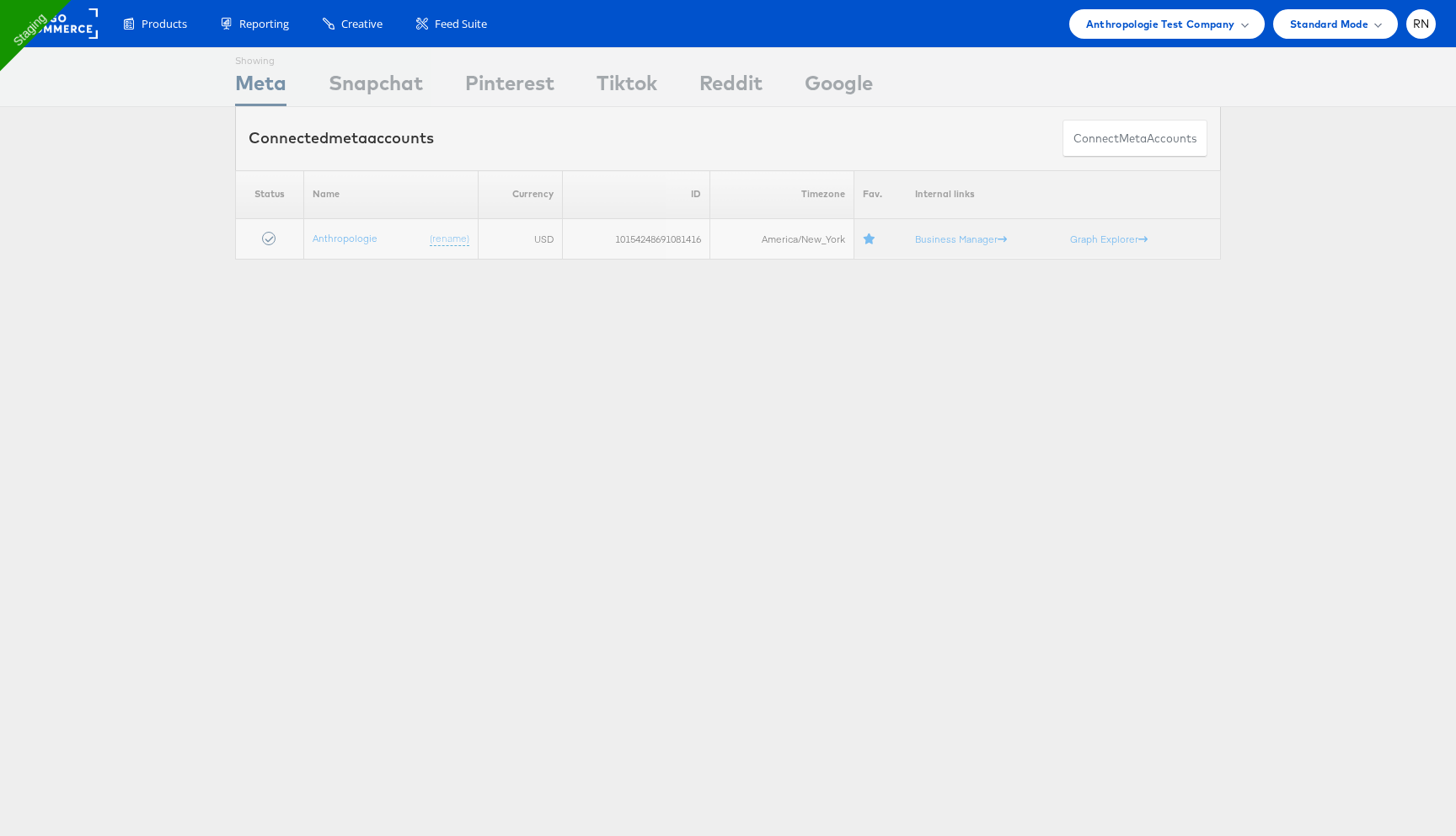
click at [1194, 10] on div "Anthropologie Test Company" at bounding box center [1167, 24] width 196 height 30
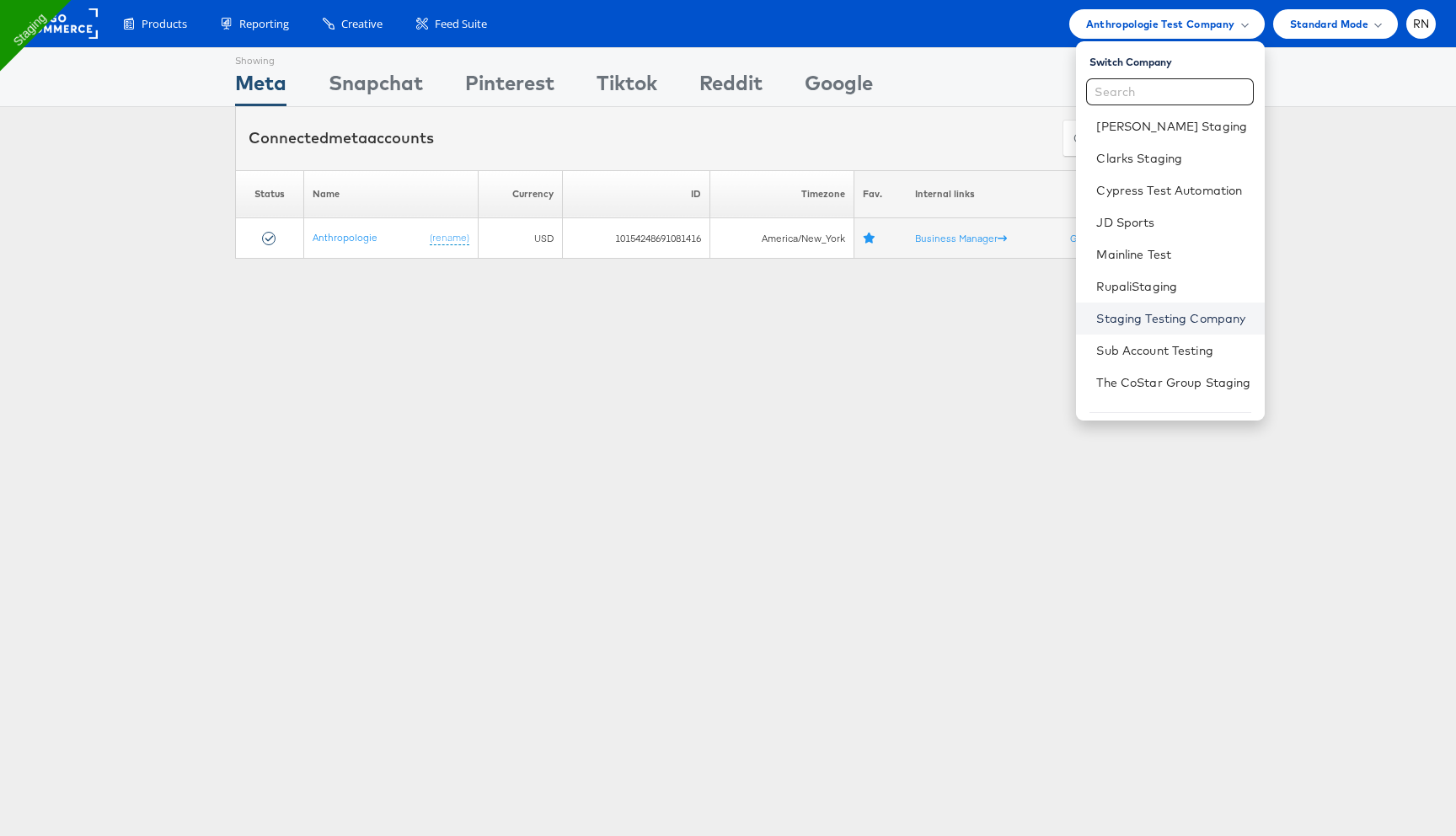
click at [1136, 324] on link "Staging Testing Company" at bounding box center [1173, 318] width 154 height 17
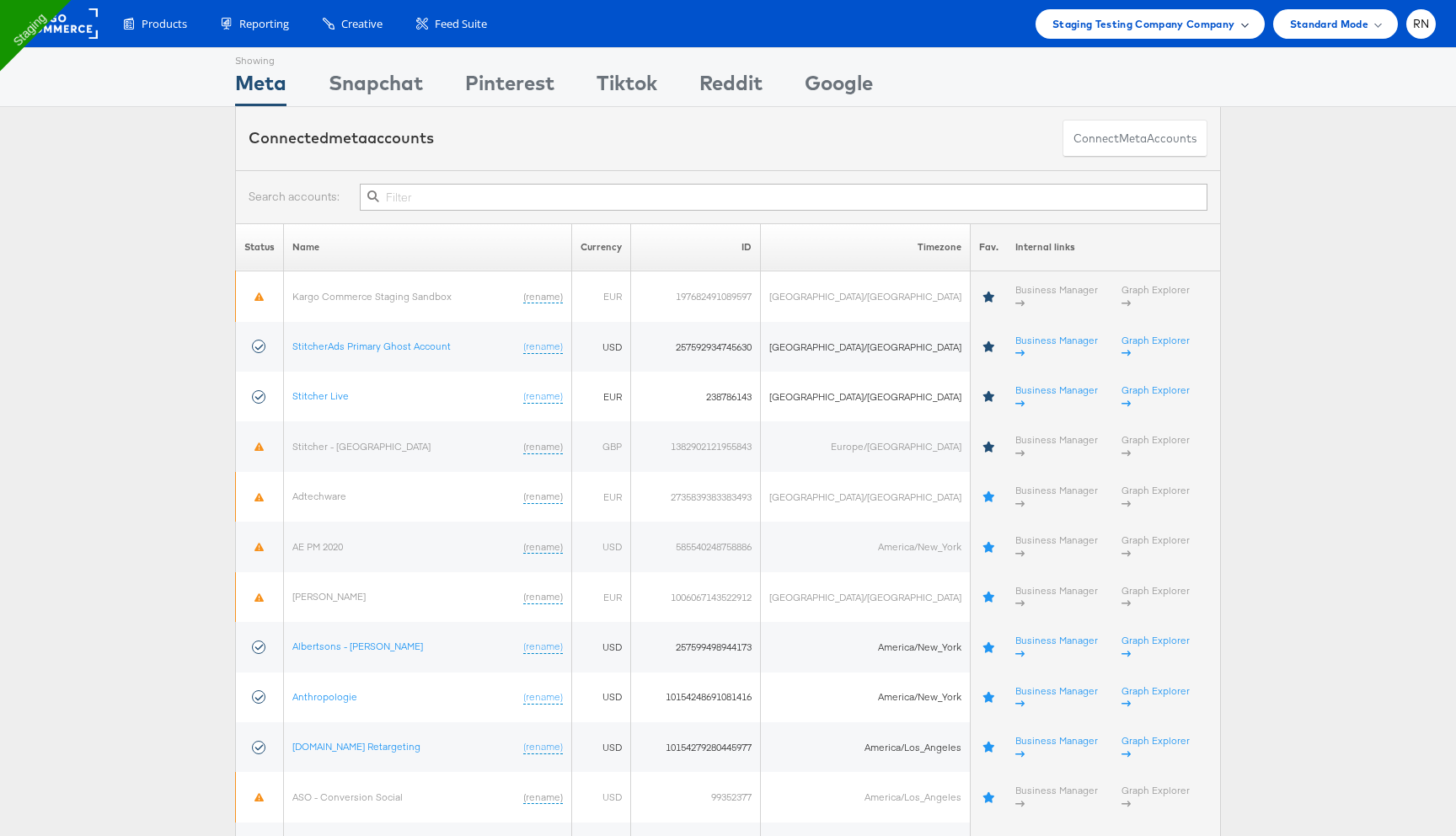
click at [1147, 29] on span "Staging Testing Company Company" at bounding box center [1144, 24] width 183 height 18
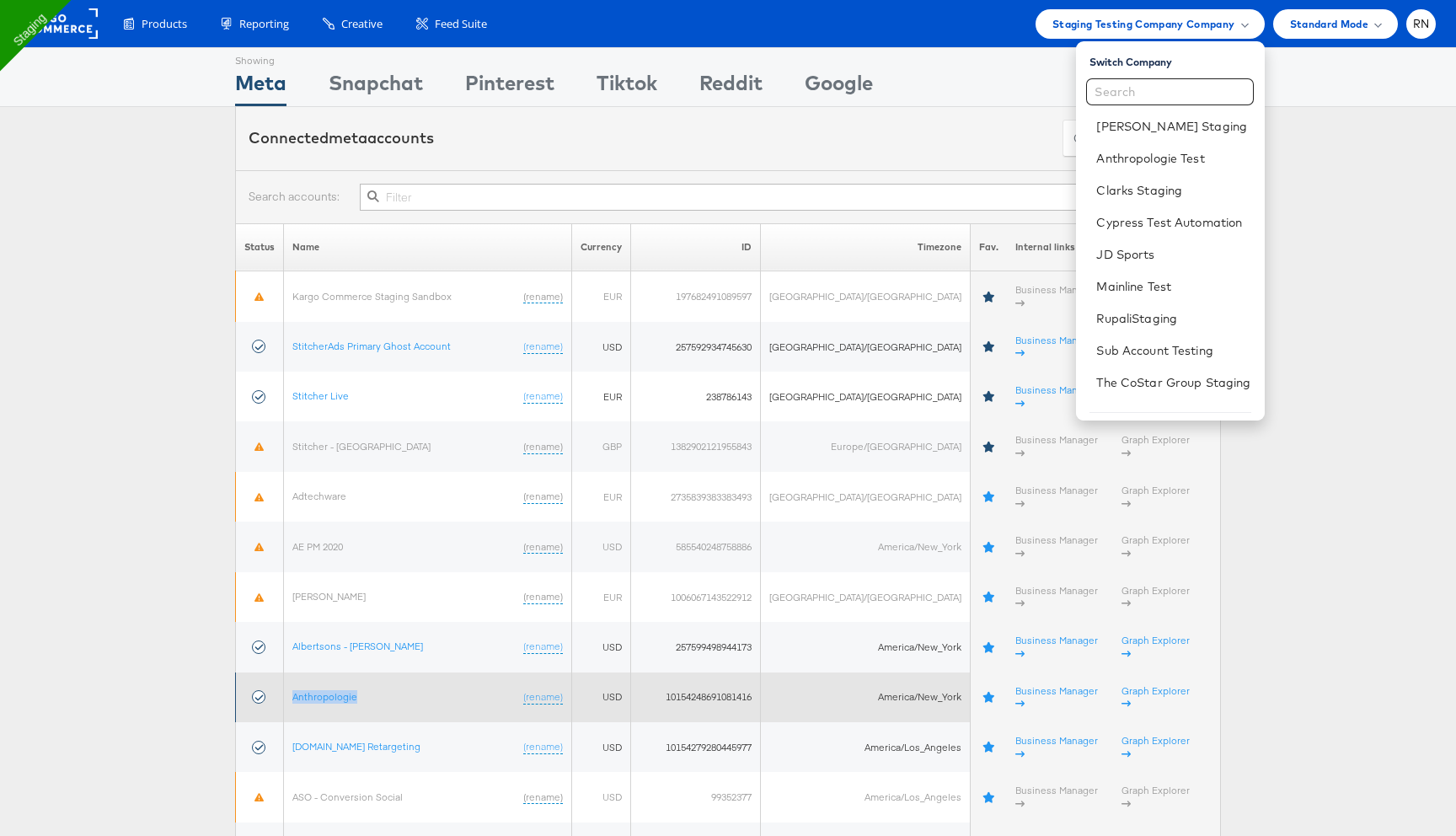
drag, startPoint x: 372, startPoint y: 609, endPoint x: 290, endPoint y: 609, distance: 82.0
click at [290, 673] on tr "Anthropologie (rename) USD 10154248691081416 America/New_York Business Manager …" at bounding box center [728, 697] width 985 height 50
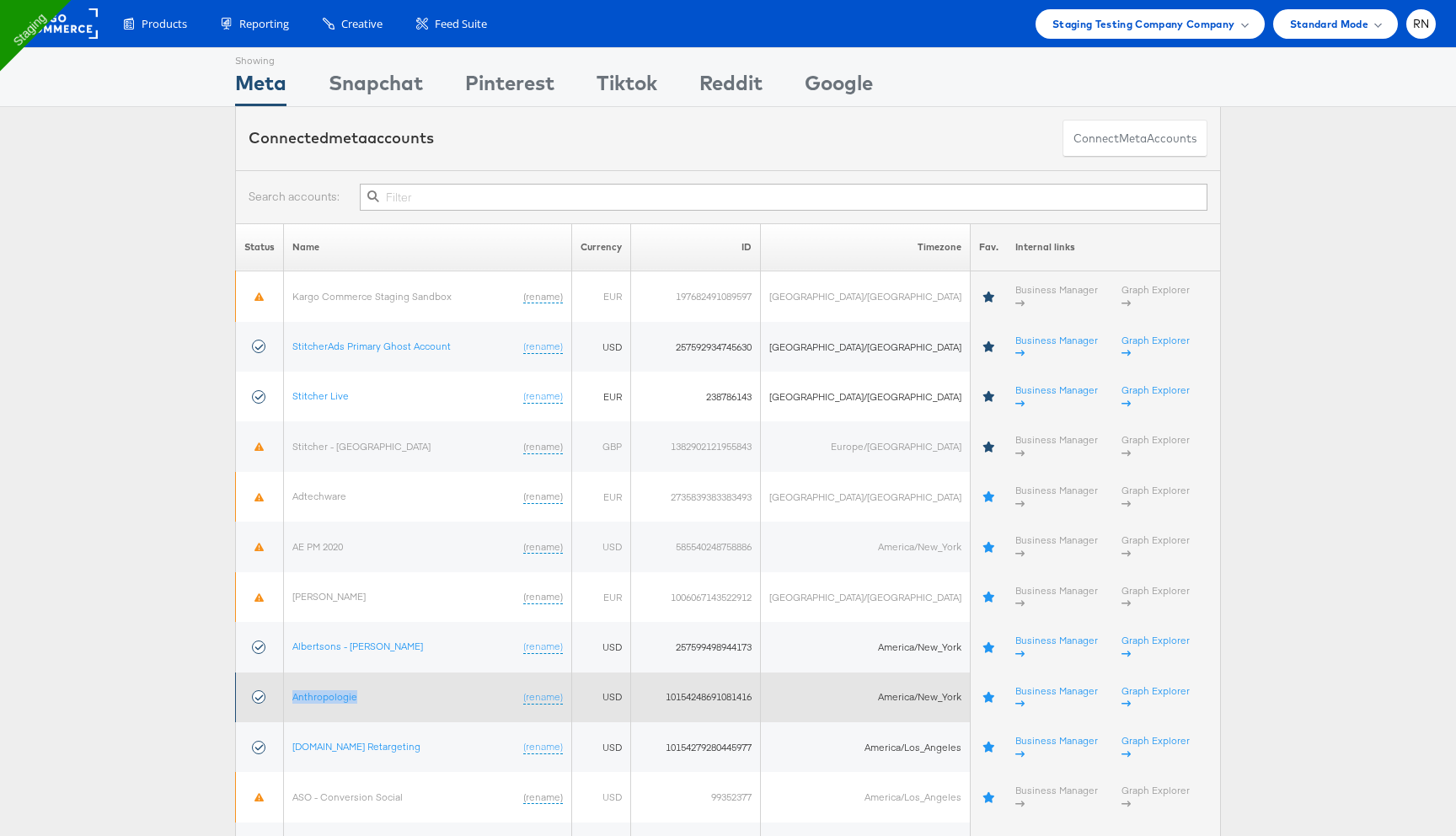
copy tr "Anthropologie"
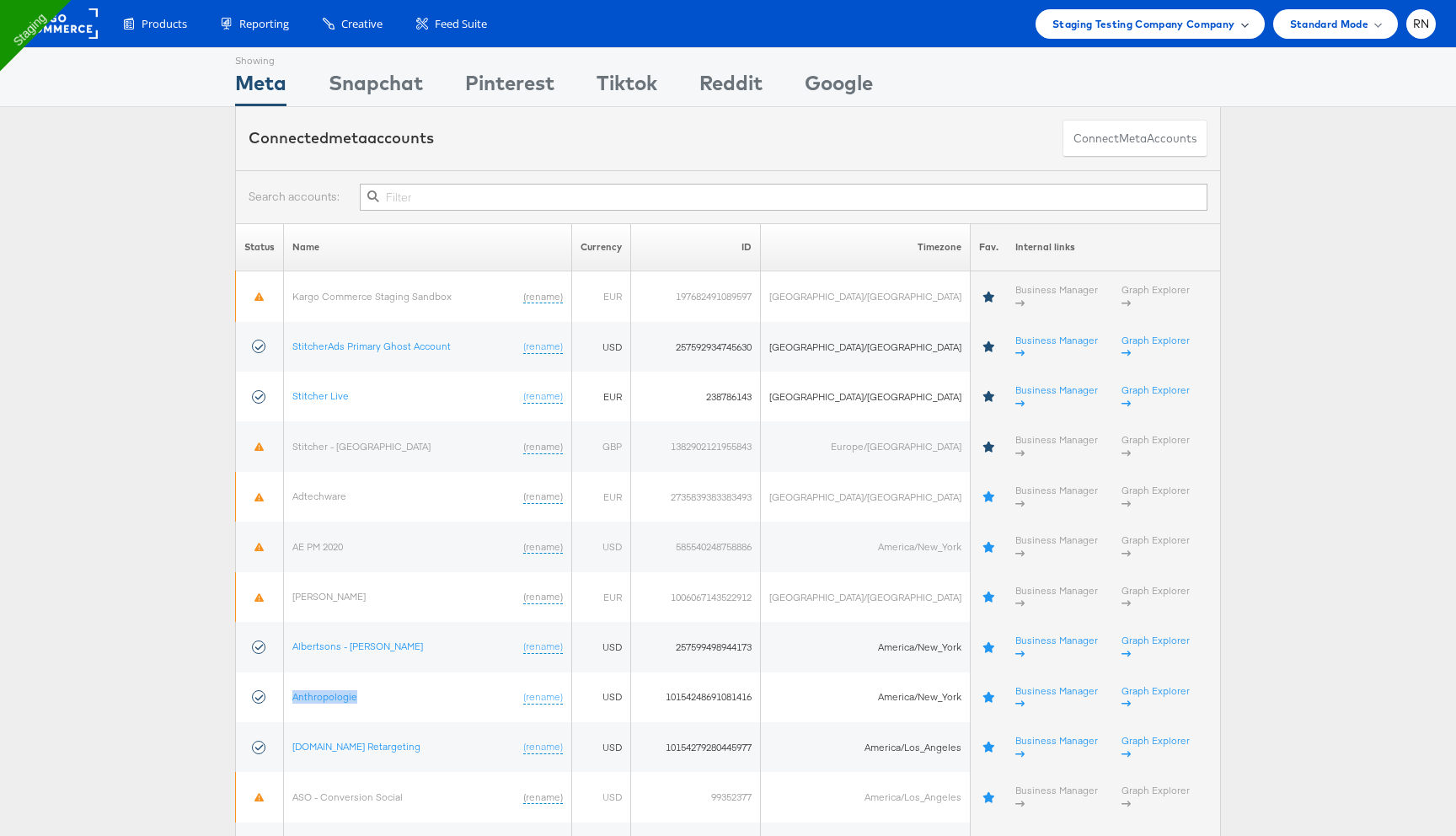
click at [1099, 27] on span "Staging Testing Company Company" at bounding box center [1144, 24] width 183 height 18
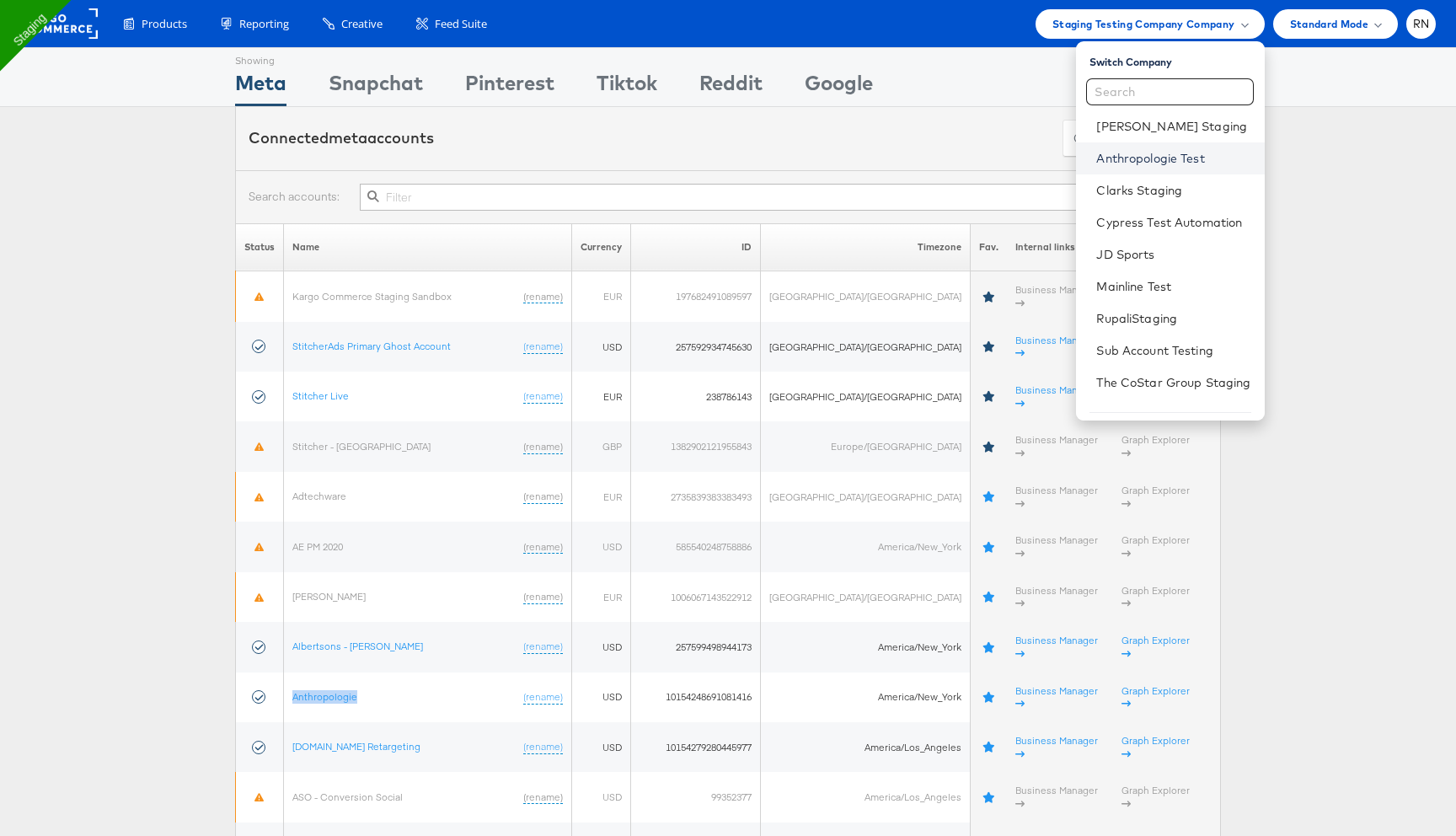
click at [1115, 162] on link "Anthropologie Test" at bounding box center [1173, 158] width 154 height 17
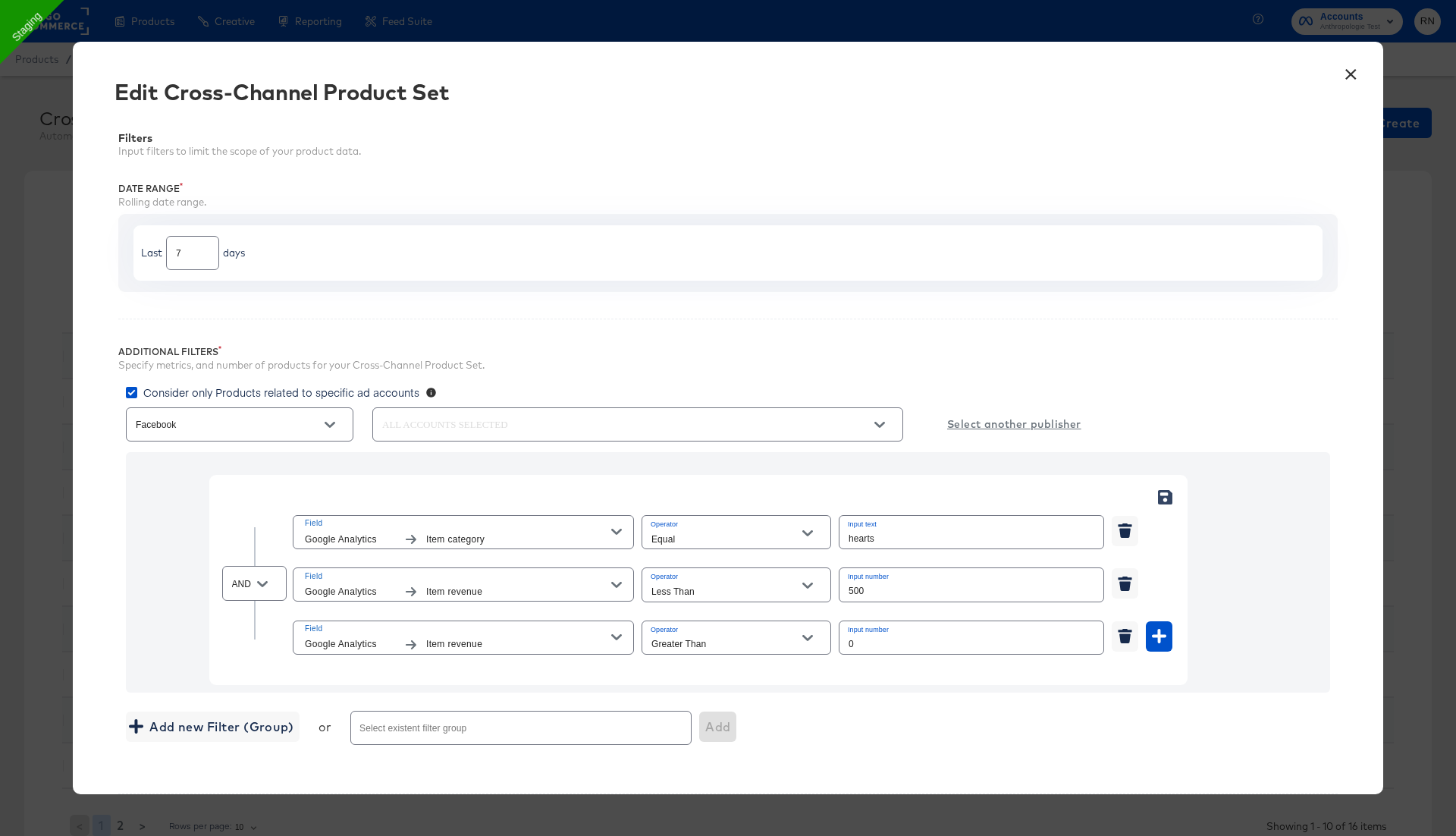
scroll to position [364, 0]
